Goal: Task Accomplishment & Management: Manage account settings

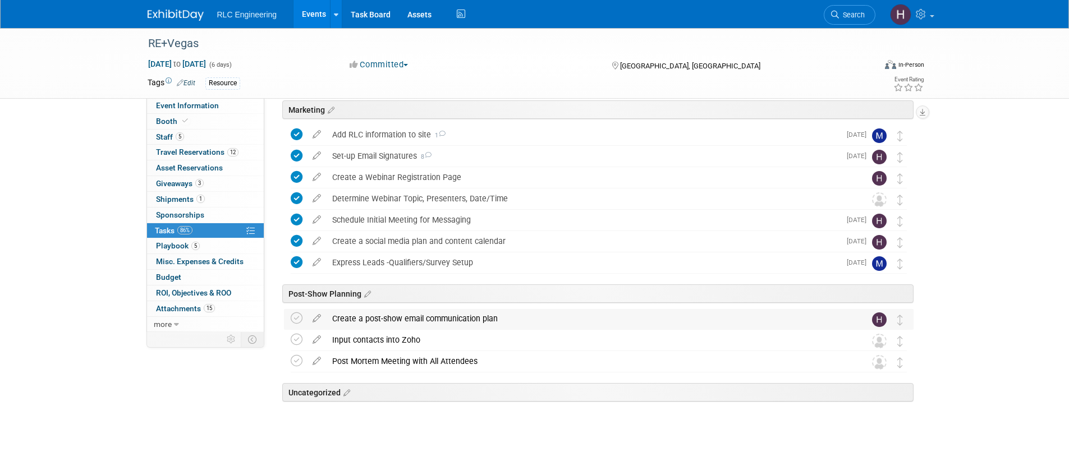
click at [328, 319] on div "Create a post-show email communication plan" at bounding box center [588, 318] width 523 height 19
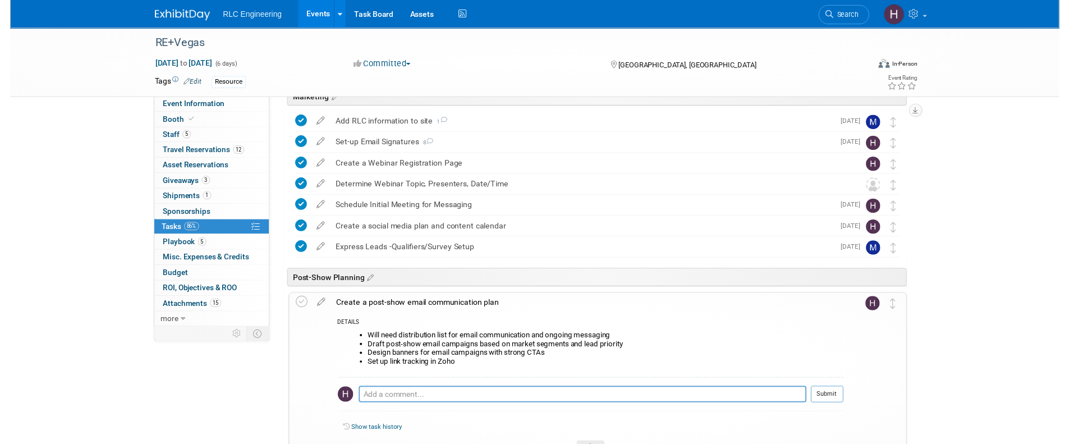
scroll to position [383, 0]
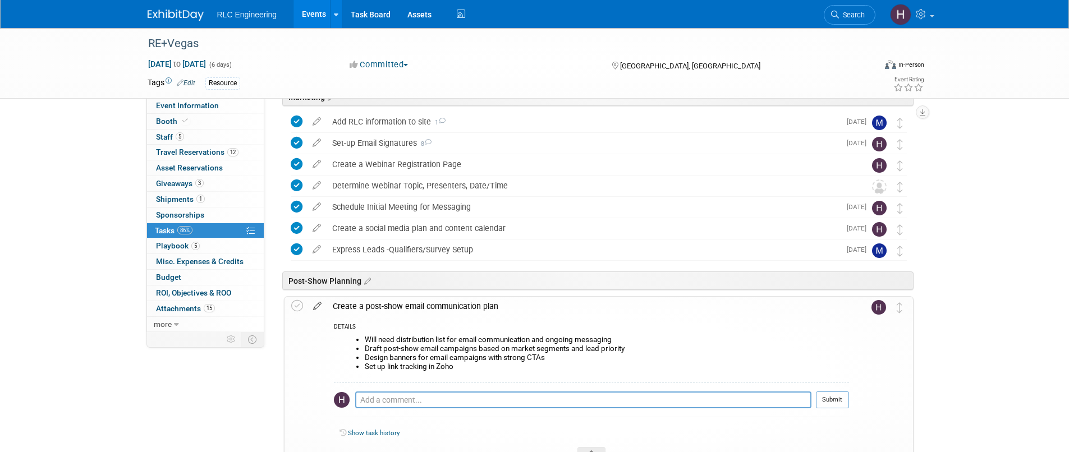
click at [316, 305] on icon at bounding box center [318, 304] width 20 height 14
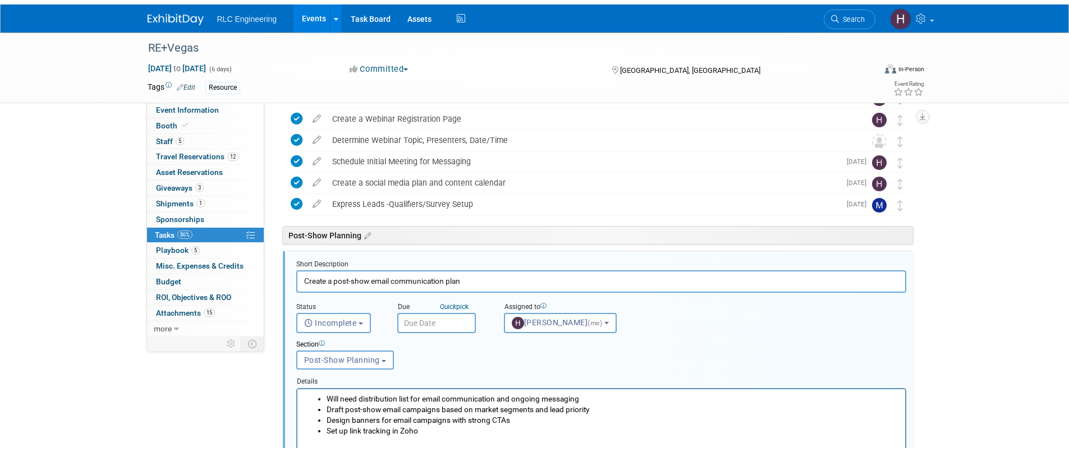
scroll to position [516, 0]
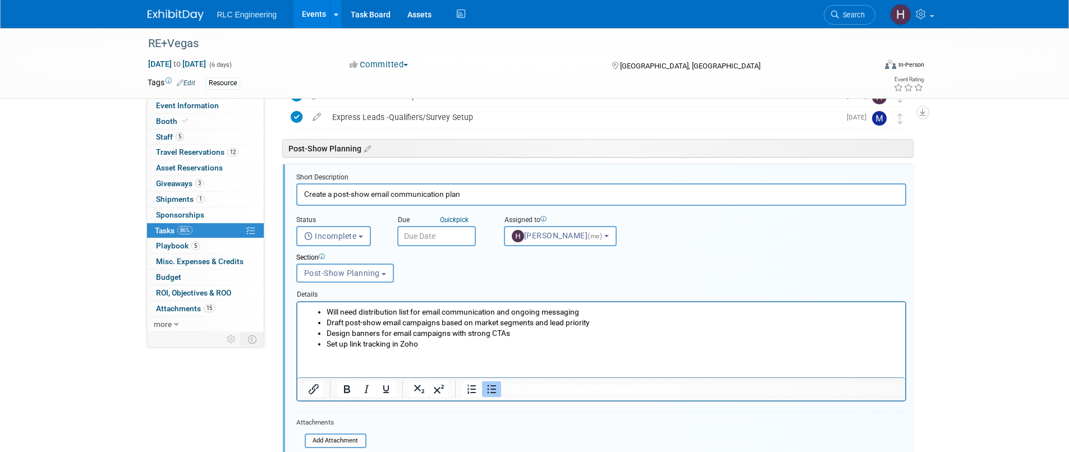
click at [408, 318] on li "Draft post-show email campaigns based on market segments and lead priority" at bounding box center [612, 322] width 572 height 11
click at [407, 318] on li "Draft post-show email campaigns based on market segments and lead priority" at bounding box center [612, 322] width 572 height 11
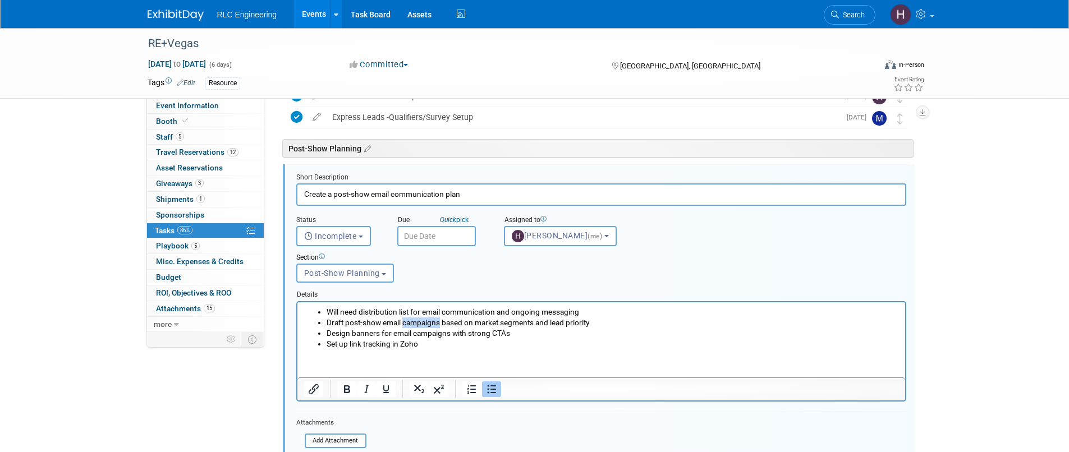
click at [407, 318] on li "Draft post-show email campaigns based on market segments and lead priority" at bounding box center [612, 322] width 572 height 11
click at [410, 321] on li "Draft post-show email campaigns based on market segments and lead priority" at bounding box center [612, 322] width 572 height 11
click at [550, 327] on li "Draft post-show email campaigns based on market segments and lead priority" at bounding box center [612, 322] width 572 height 11
drag, startPoint x: 677, startPoint y: 324, endPoint x: 441, endPoint y: 322, distance: 236.8
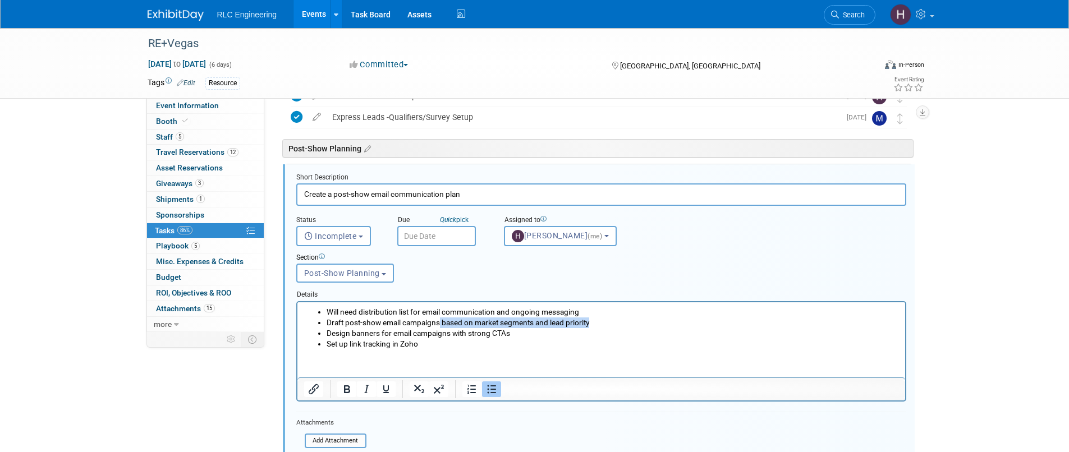
click at [441, 322] on li "Draft post-show email campaigns based on market segments and lead priority" at bounding box center [612, 322] width 572 height 11
click at [617, 338] on li "Set up link tracking in Zoho" at bounding box center [612, 343] width 572 height 11
drag, startPoint x: 528, startPoint y: 351, endPoint x: 319, endPoint y: 329, distance: 209.9
click at [319, 329] on html "Will need distribution list for email communication and ongoing messaging Draft…" at bounding box center [601, 325] width 608 height 47
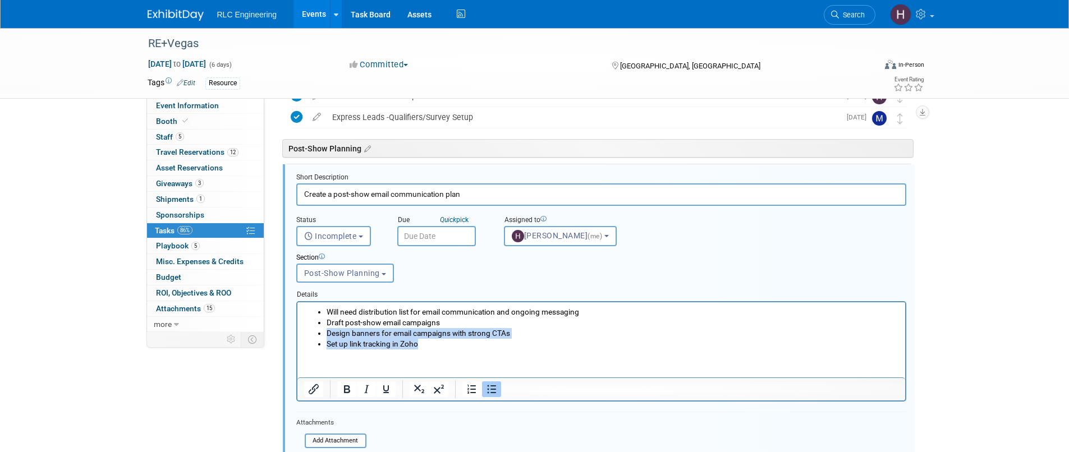
drag, startPoint x: 436, startPoint y: 347, endPoint x: 310, endPoint y: 332, distance: 126.1
click at [310, 332] on ul "Will need distribution list for email communication and ongoing messaging Draft…" at bounding box center [601, 327] width 595 height 43
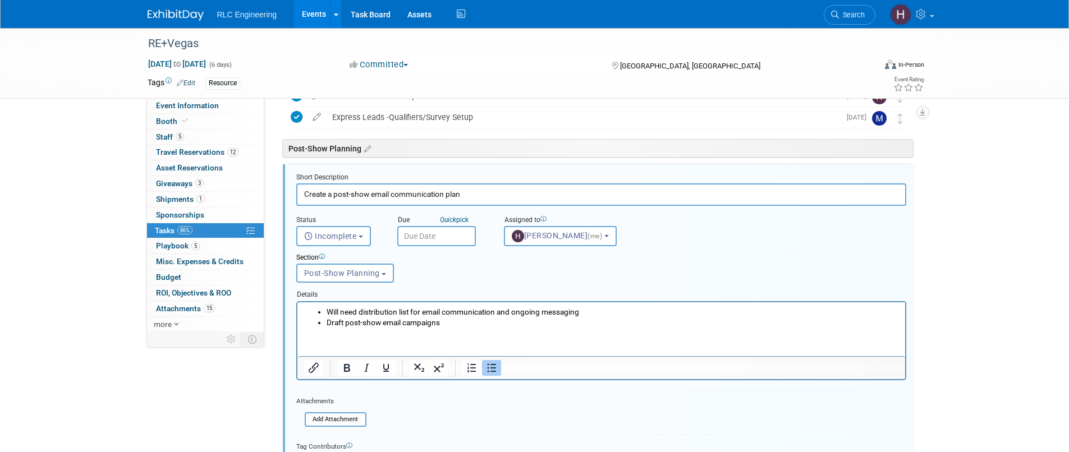
click at [566, 308] on li "Will need distribution list for email communication and ongoing messaging" at bounding box center [612, 311] width 572 height 11
drag, startPoint x: 606, startPoint y: 309, endPoint x: 503, endPoint y: 311, distance: 102.7
click at [503, 311] on li "Will need distribution list for email communication and ongoing messaging" at bounding box center [612, 311] width 572 height 11
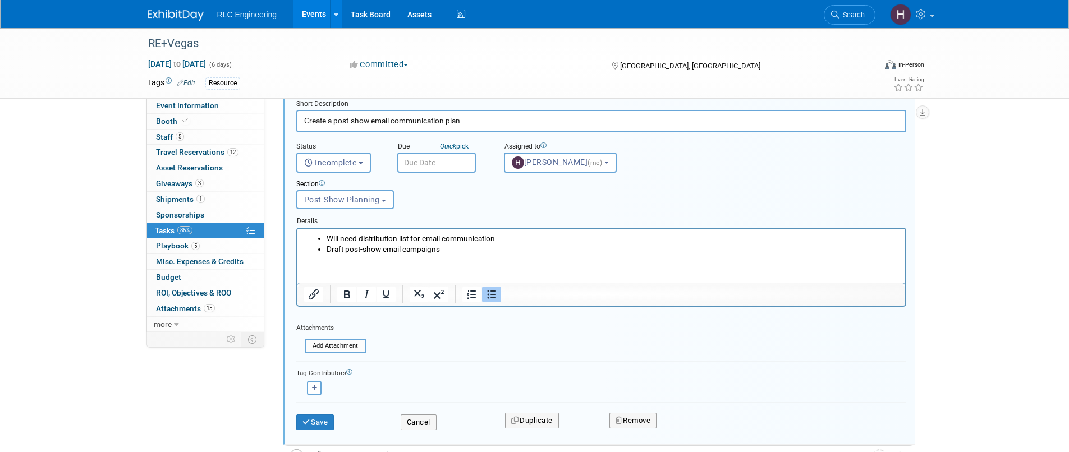
scroll to position [729, 0]
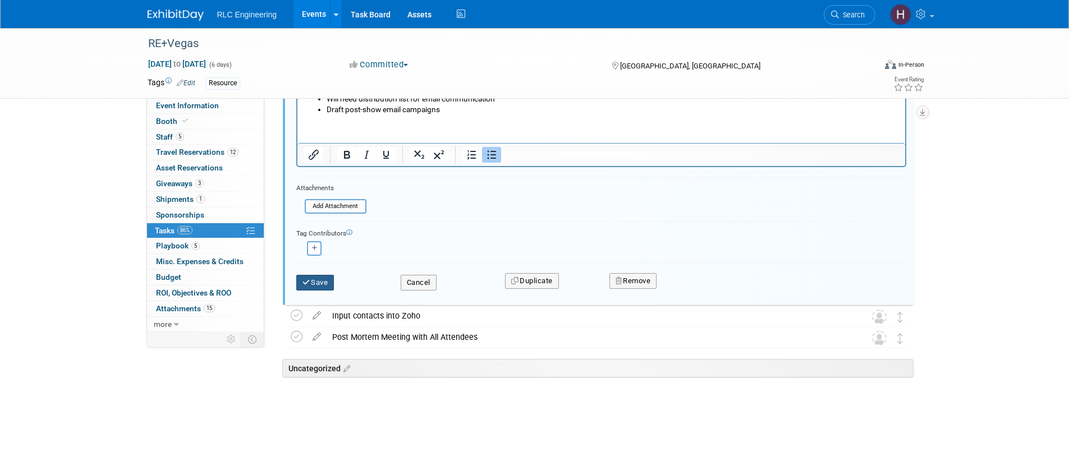
click at [327, 281] on button "Save" at bounding box center [315, 283] width 38 height 16
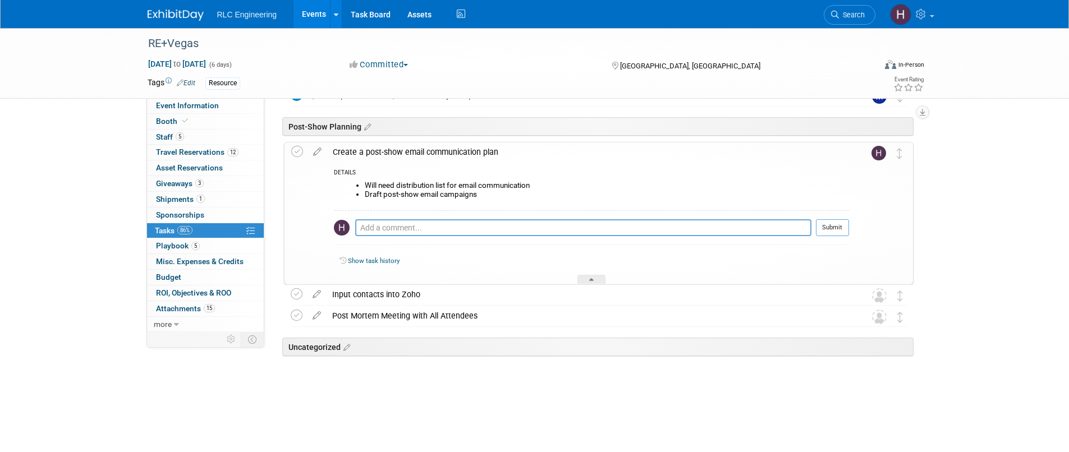
scroll to position [516, 0]
